Goal: Task Accomplishment & Management: Complete application form

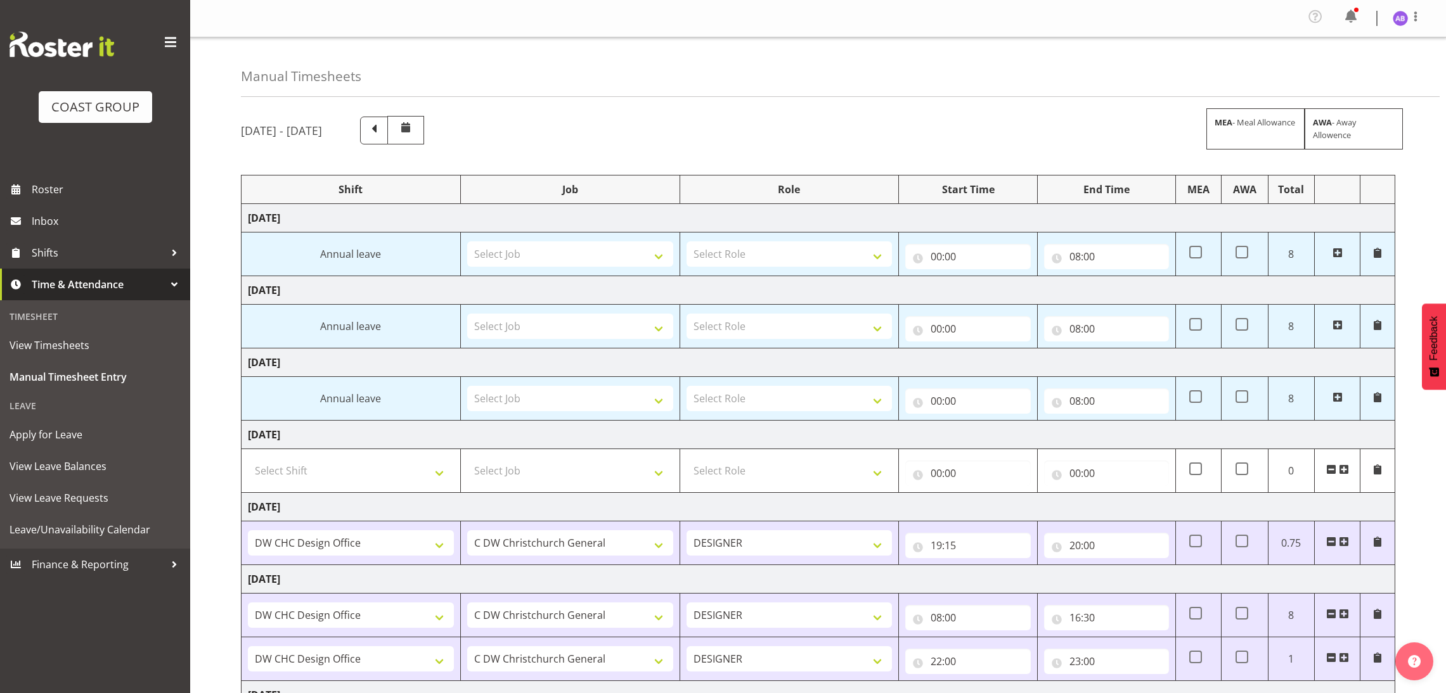
select select "624"
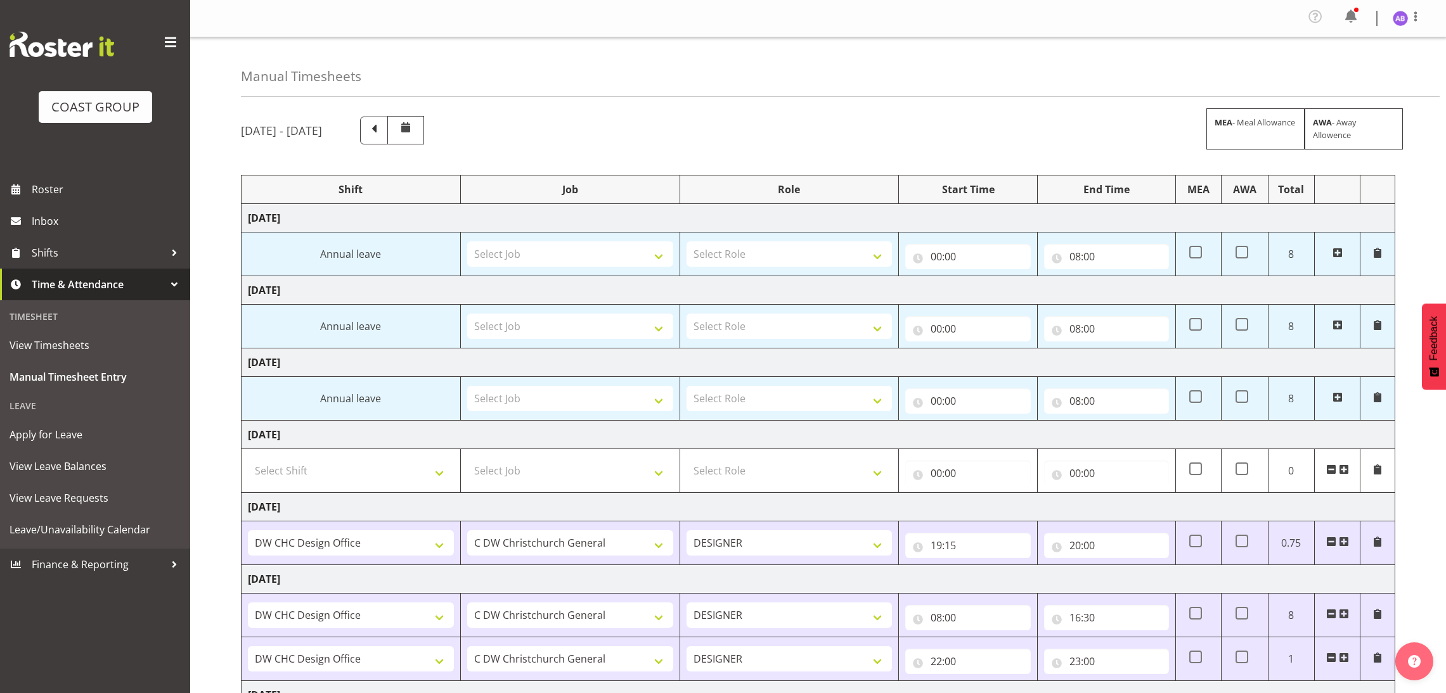
scroll to position [188, 0]
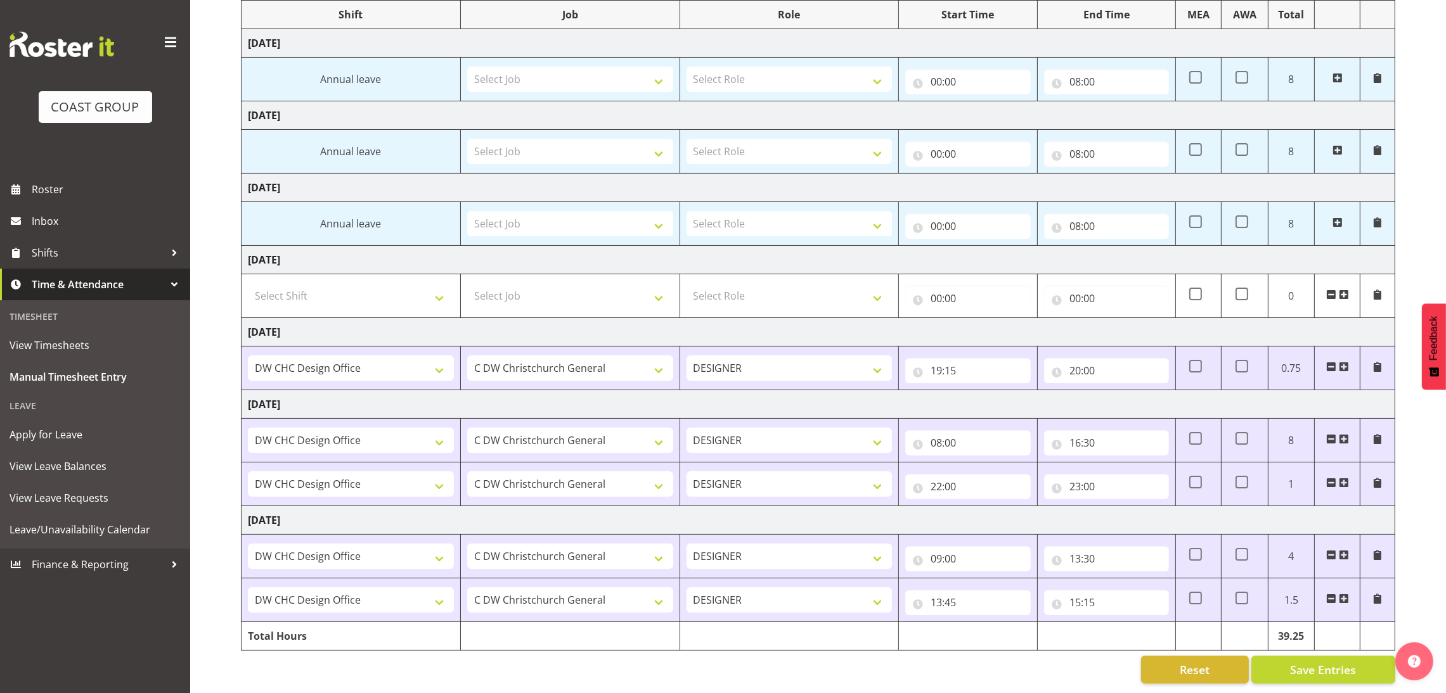
click at [1346, 594] on span at bounding box center [1344, 599] width 10 height 10
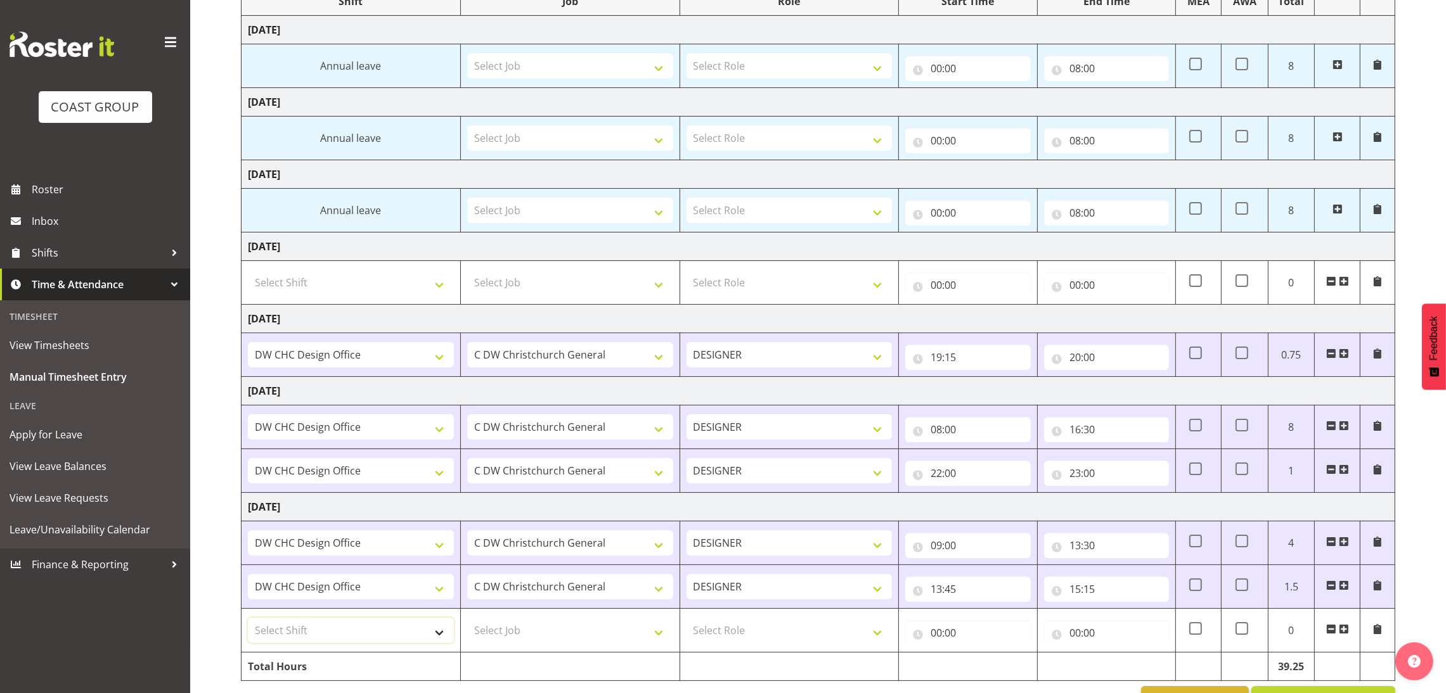
click at [374, 618] on select "Select Shift DW CHC Design Office DW CHC General Work Aug DW CHC General Work D…" at bounding box center [351, 630] width 206 height 25
select select "1512"
click at [248, 618] on select "Select Shift DW CHC Design Office DW CHC General Work Aug DW CHC General Work D…" at bounding box center [351, 630] width 206 height 25
click at [558, 614] on td "Select Job 1 Carlton Events 1 [PERSON_NAME][GEOGRAPHIC_DATA] 1 [PERSON_NAME][GE…" at bounding box center [569, 631] width 219 height 44
click at [560, 626] on select "Select Job 1 Carlton Events 1 [PERSON_NAME][GEOGRAPHIC_DATA] 1 [PERSON_NAME][GE…" at bounding box center [570, 630] width 206 height 25
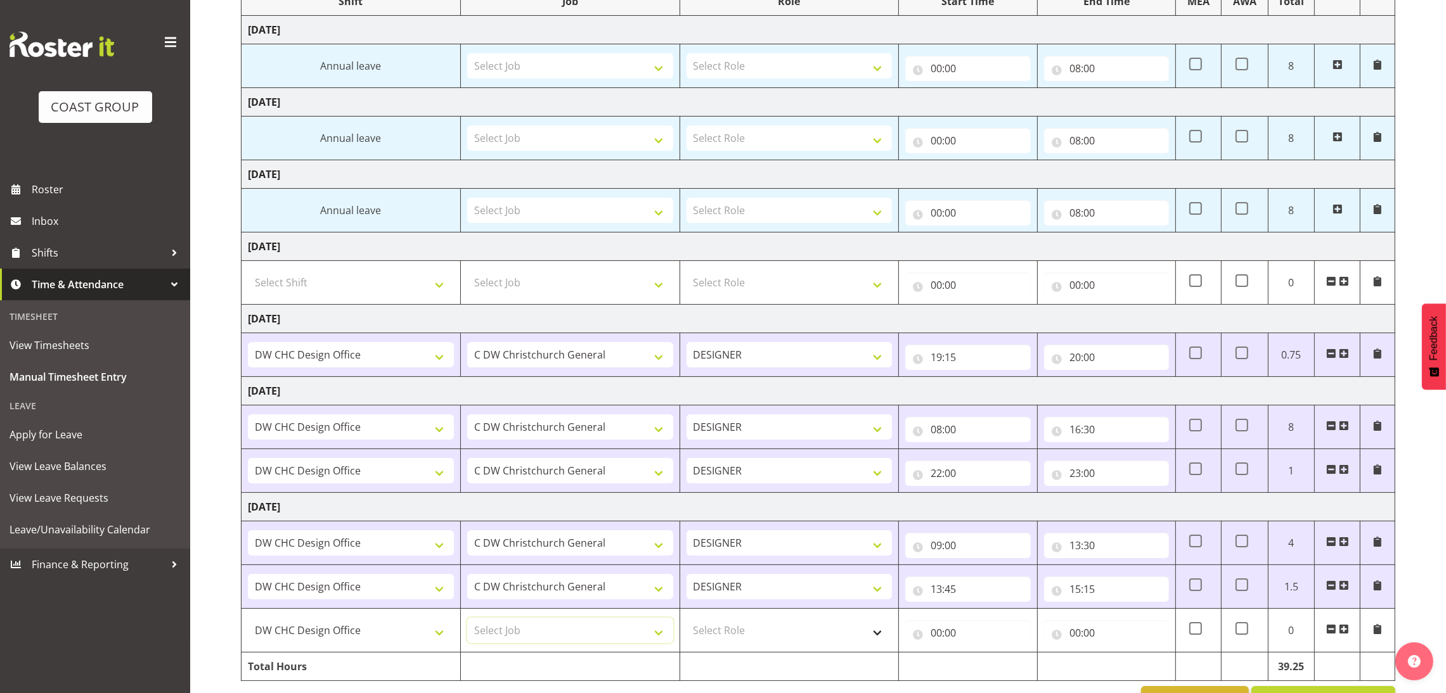
select select "624"
click at [717, 632] on select "Select Role DESIGNER Designer" at bounding box center [790, 630] width 206 height 25
select select "215"
click at [687, 618] on select "Select Role DESIGNER Designer" at bounding box center [790, 630] width 206 height 25
click at [991, 622] on input "00:00" at bounding box center [967, 633] width 125 height 25
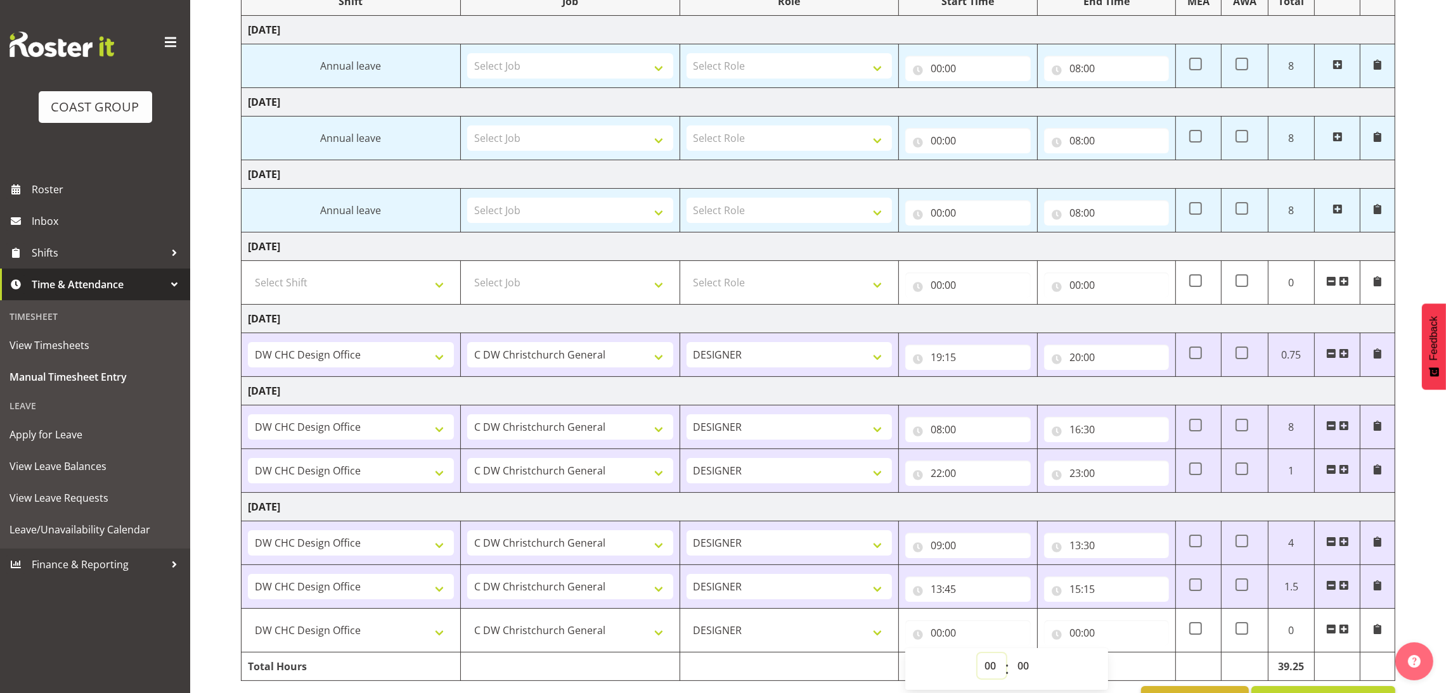
click at [990, 667] on select "00 01 02 03 04 05 06 07 08 09 10 11 12 13 14 15 16 17 18 19 20 21 22 23" at bounding box center [991, 666] width 29 height 25
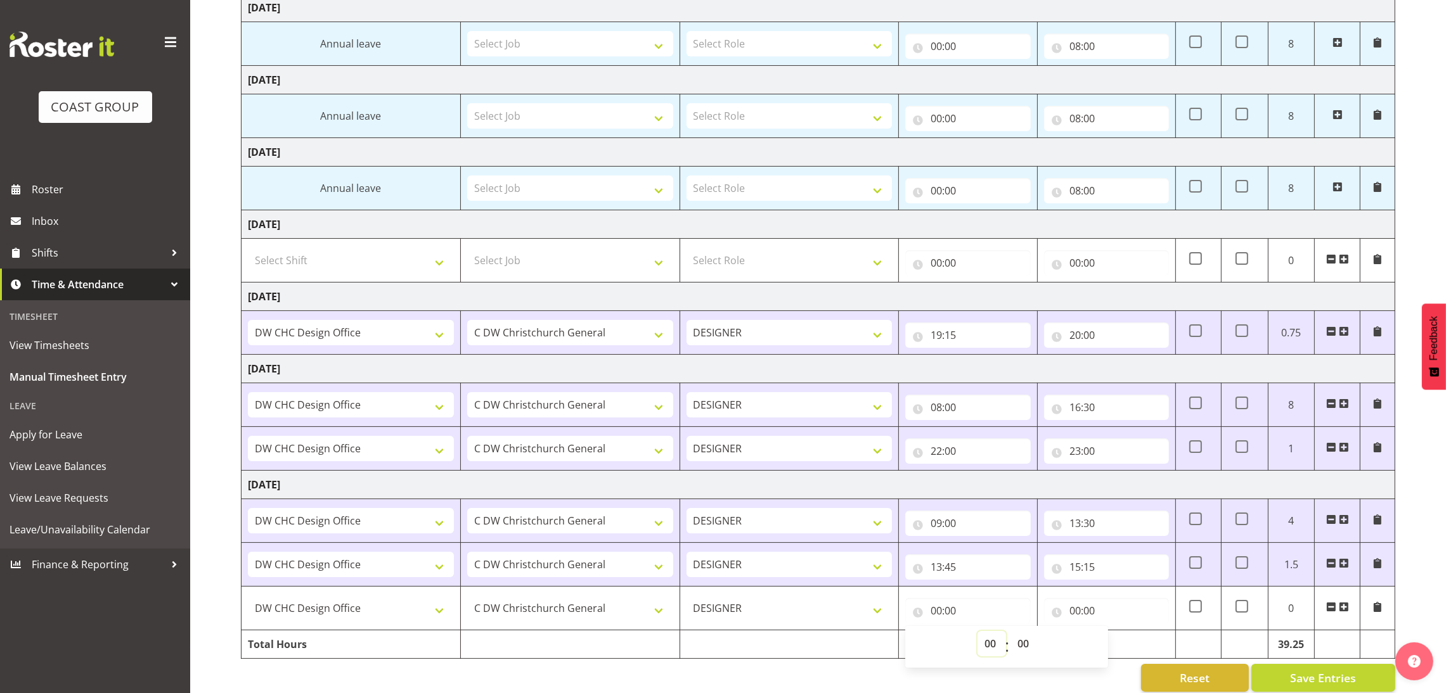
scroll to position [231, 0]
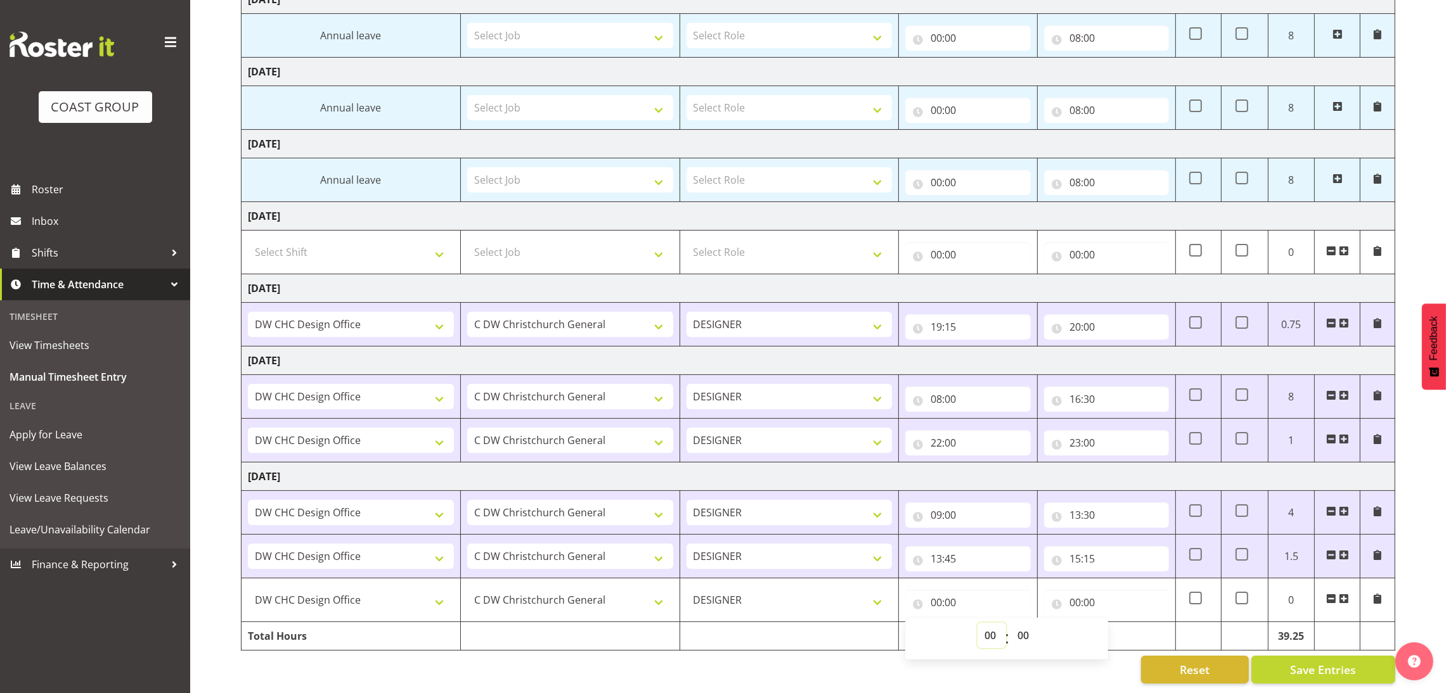
drag, startPoint x: 990, startPoint y: 625, endPoint x: 991, endPoint y: 610, distance: 15.3
click at [990, 626] on select "00 01 02 03 04 05 06 07 08 09 10 11 12 13 14 15 16 17 18 19 20 21 22 23" at bounding box center [991, 635] width 29 height 25
select select "20"
click at [977, 623] on select "00 01 02 03 04 05 06 07 08 09 10 11 12 13 14 15 16 17 18 19 20 21 22 23" at bounding box center [991, 635] width 29 height 25
type input "20:00"
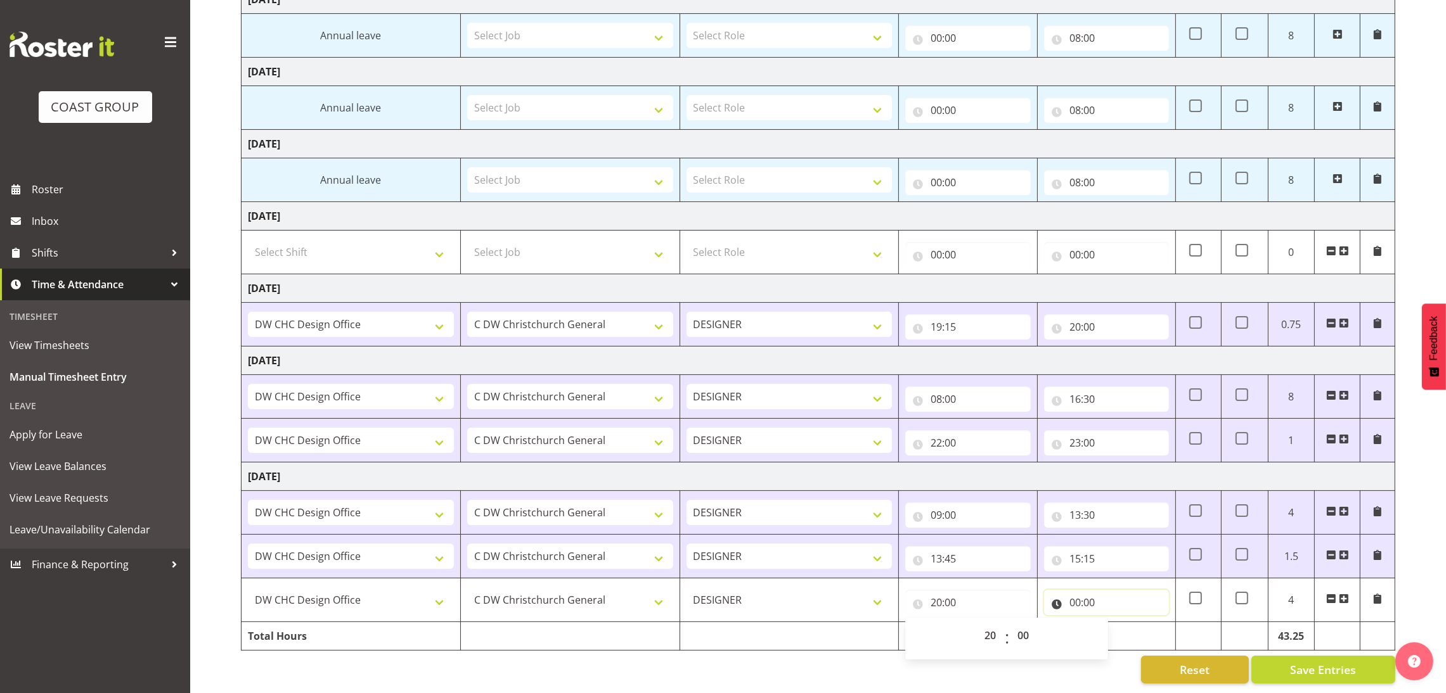
click at [1081, 590] on input "00:00" at bounding box center [1106, 602] width 125 height 25
click at [1116, 623] on select "00 01 02 03 04 05 06 07 08 09 10 11 12 13 14 15 16 17 18 19 20 21 22 23" at bounding box center [1130, 635] width 29 height 25
select select "21"
click at [1116, 623] on select "00 01 02 03 04 05 06 07 08 09 10 11 12 13 14 15 16 17 18 19 20 21 22 23" at bounding box center [1130, 635] width 29 height 25
type input "21:00"
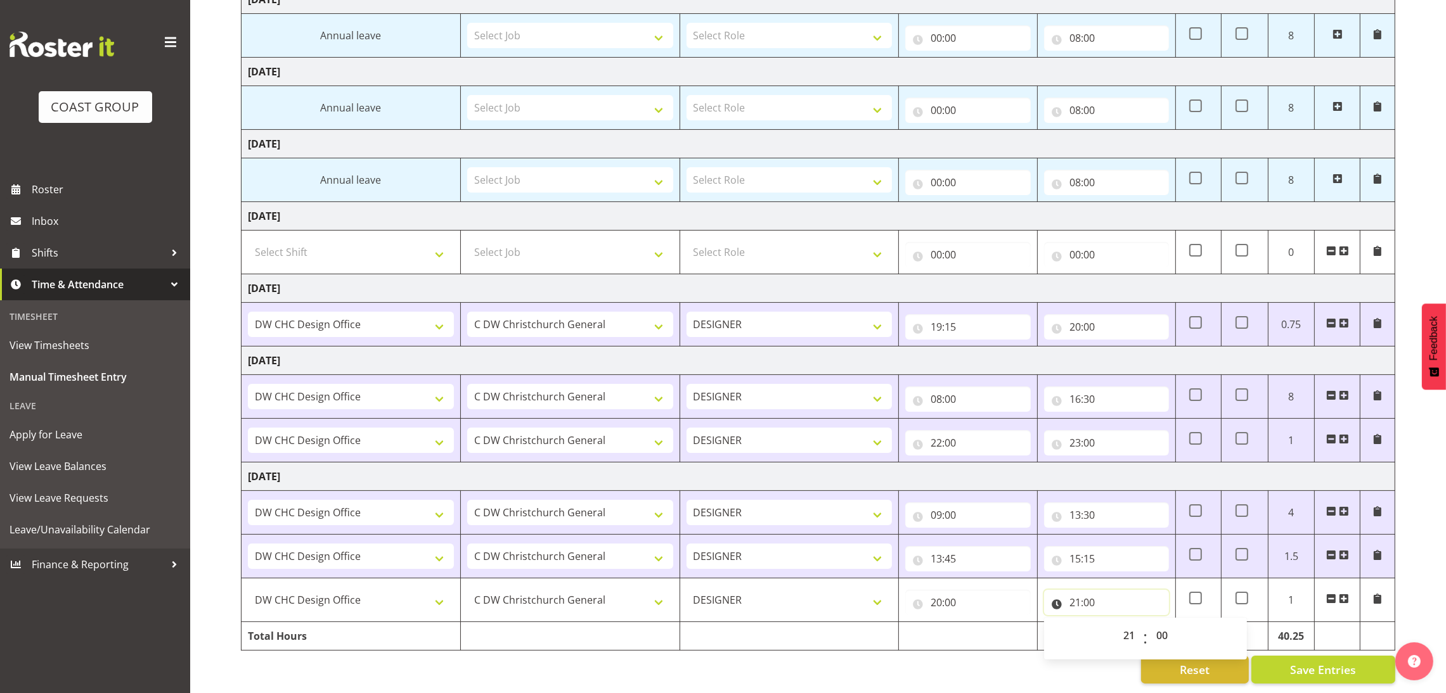
click at [1108, 590] on input "21:00" at bounding box center [1106, 602] width 125 height 25
click at [1306, 656] on button "Save Entries" at bounding box center [1323, 670] width 144 height 28
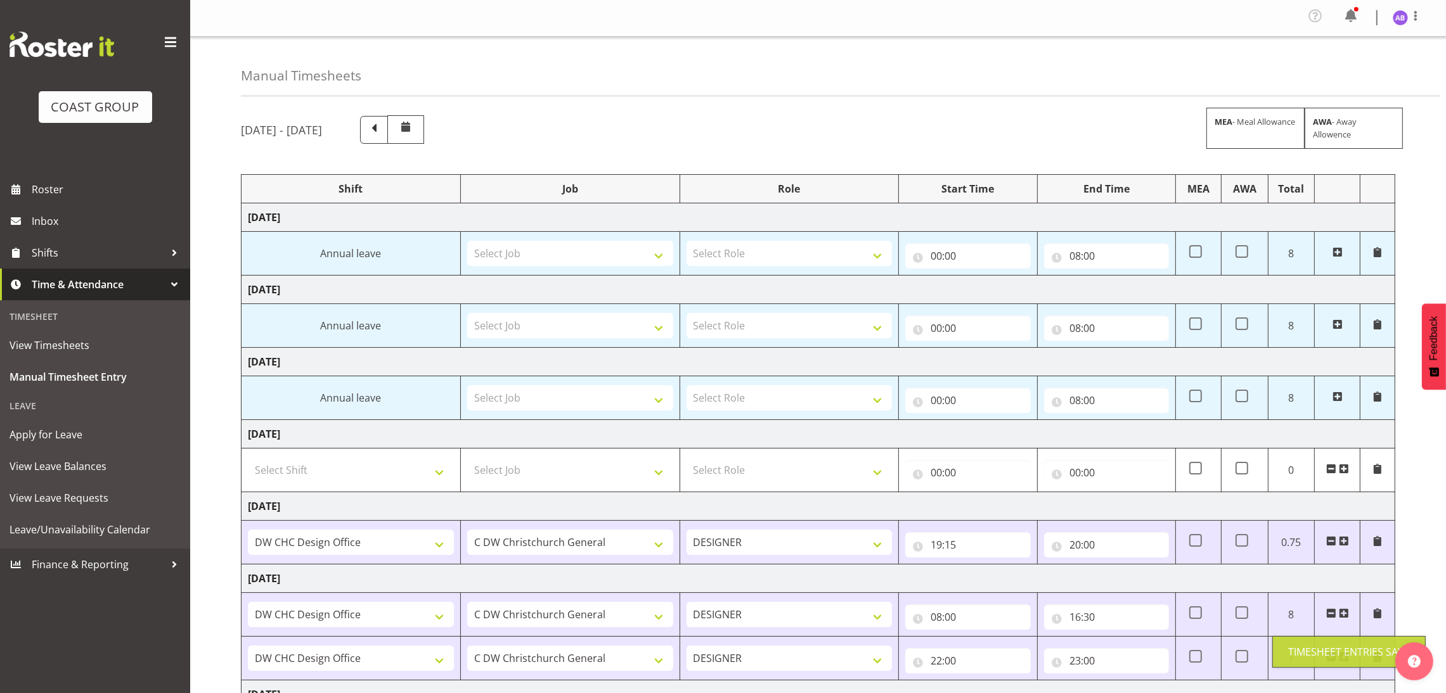
scroll to position [0, 0]
click at [1414, 10] on span at bounding box center [1415, 16] width 15 height 15
click at [1387, 68] on link "Log Out" at bounding box center [1362, 69] width 122 height 23
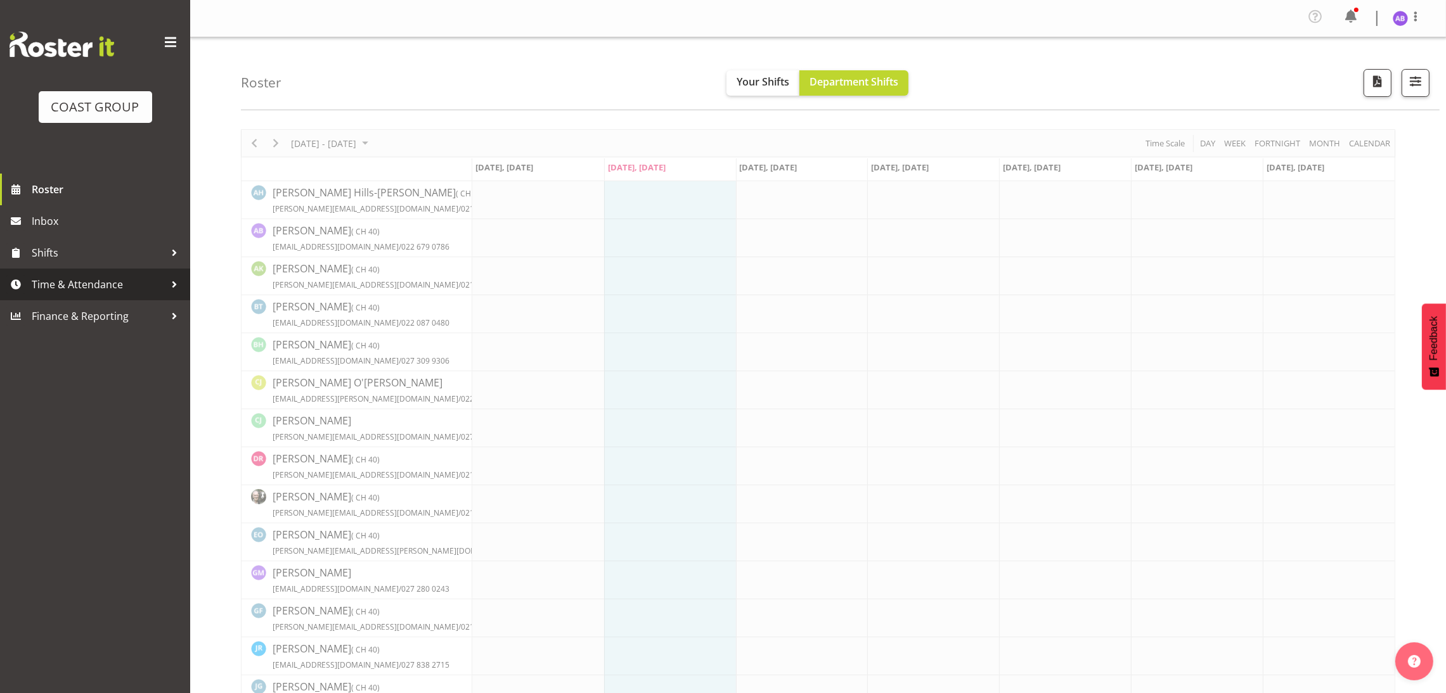
click at [82, 291] on span "Time & Attendance" at bounding box center [98, 284] width 133 height 19
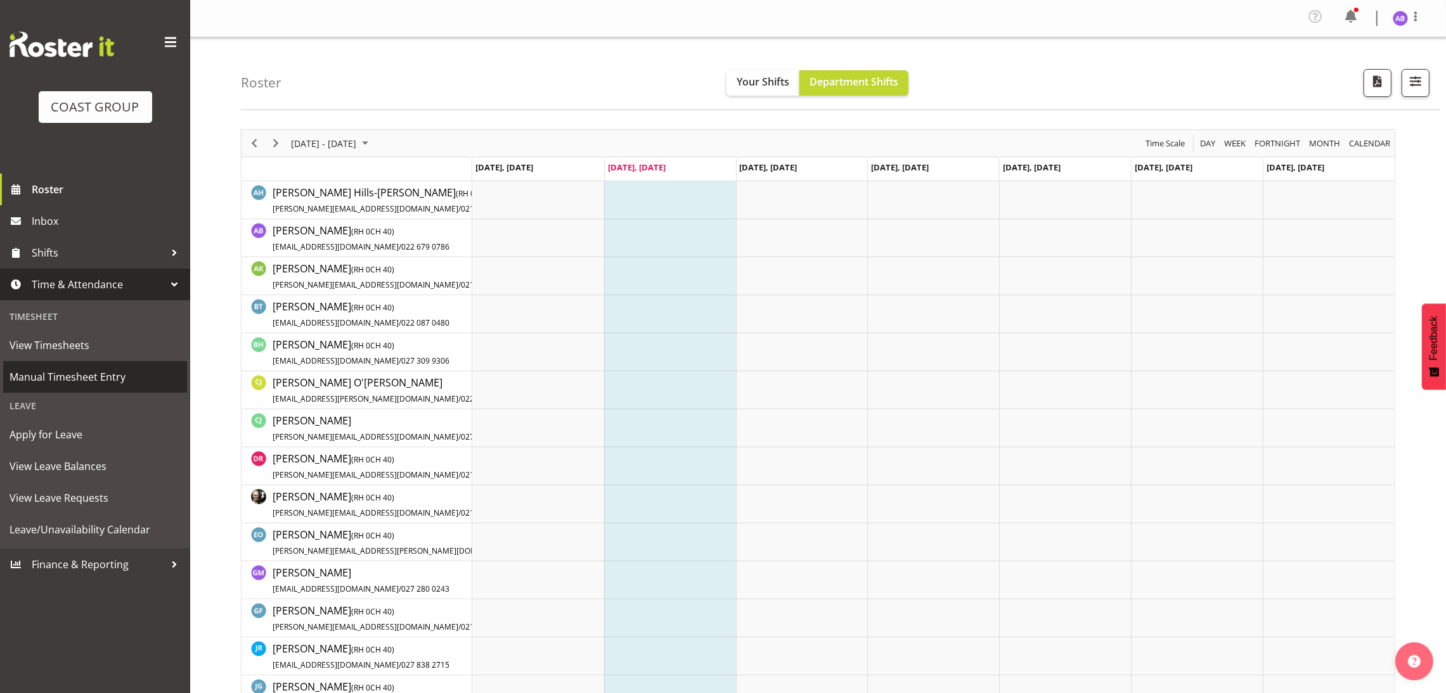
click at [83, 374] on span "Manual Timesheet Entry" at bounding box center [95, 377] width 171 height 19
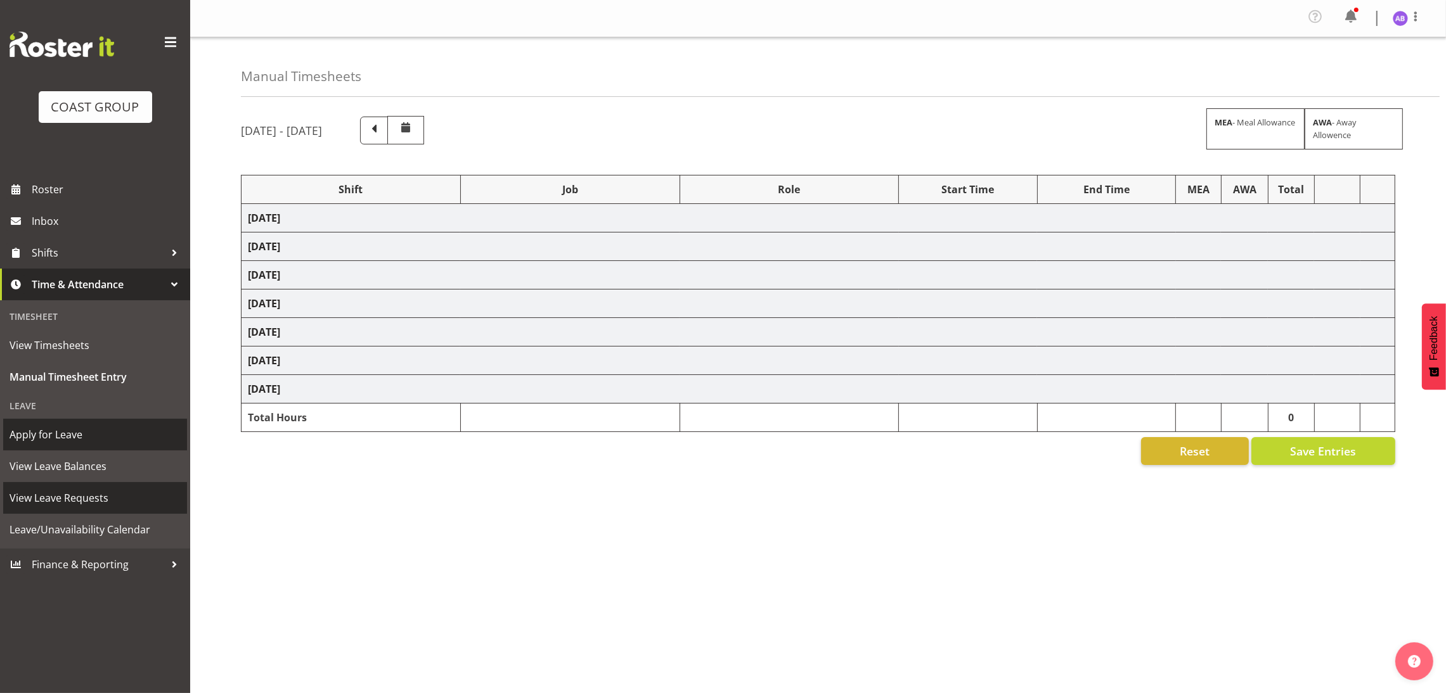
select select "624"
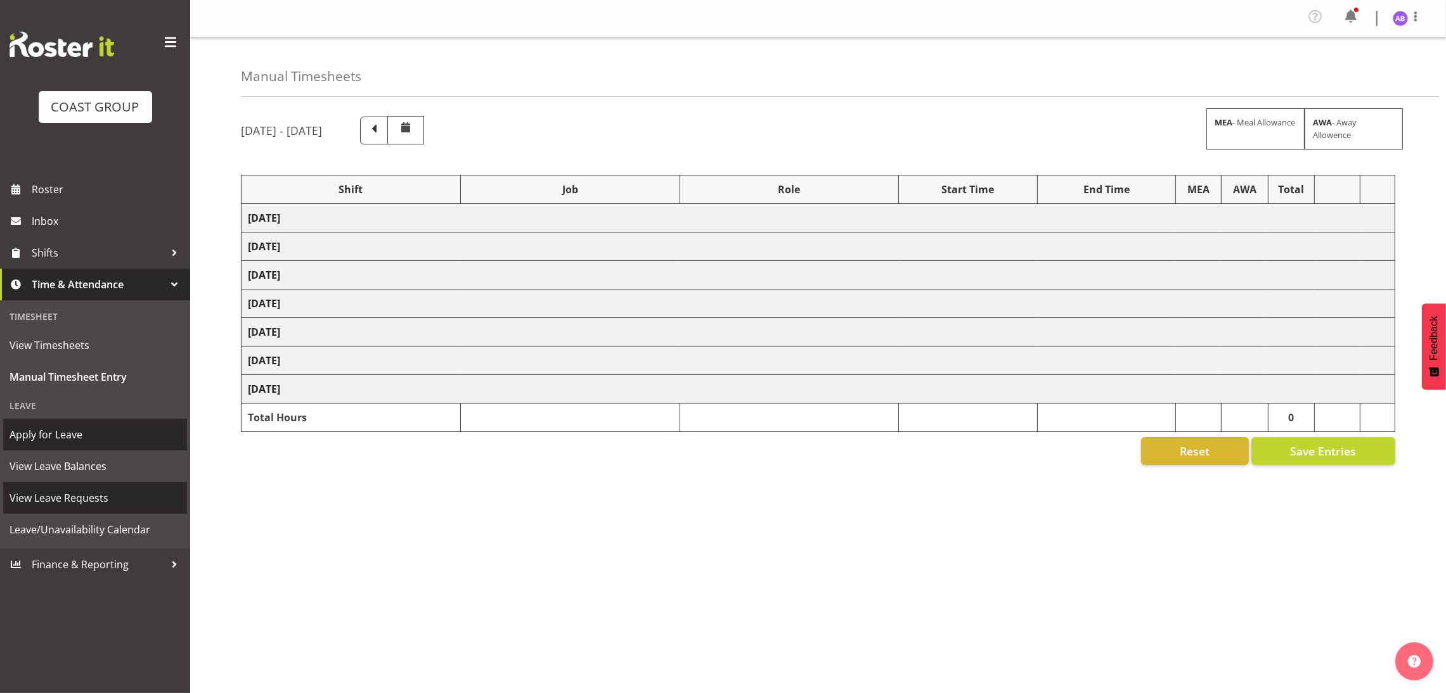
select select "624"
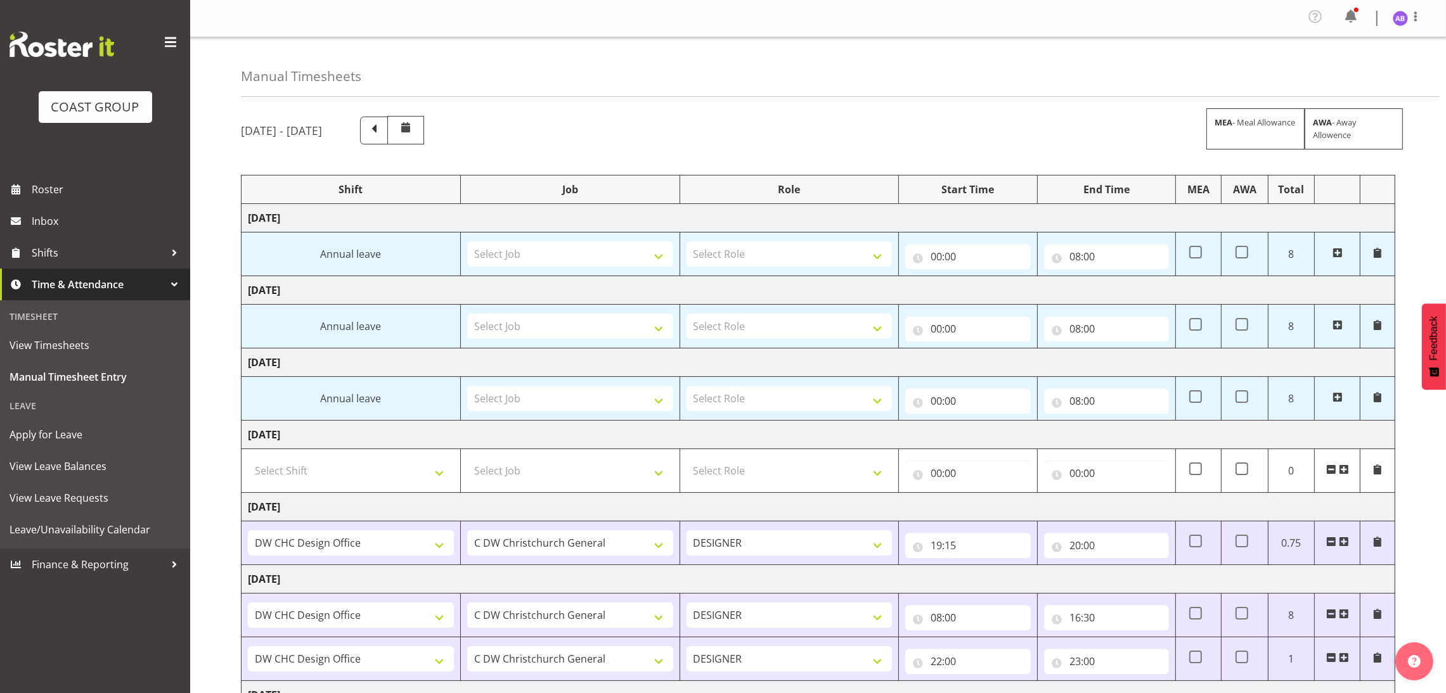
click at [1427, 22] on div "Profile Log Out" at bounding box center [1413, 18] width 41 height 19
click at [1416, 21] on span at bounding box center [1415, 16] width 15 height 15
click at [1377, 65] on link "Log Out" at bounding box center [1362, 69] width 122 height 23
